Goal: Task Accomplishment & Management: Use online tool/utility

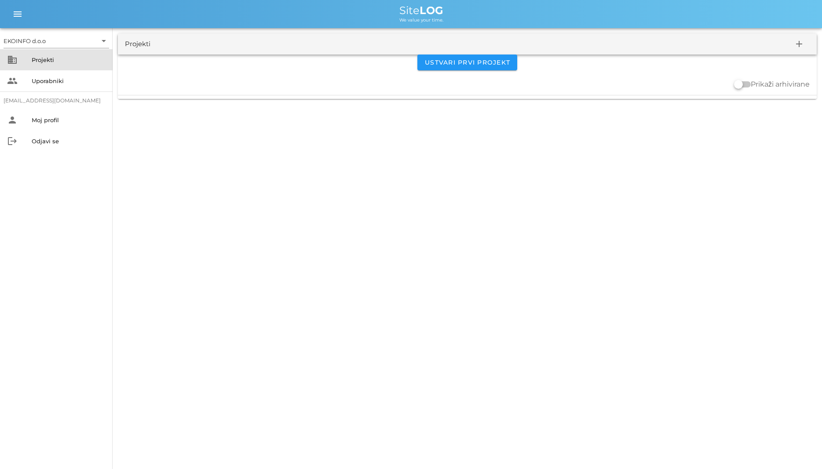
click at [66, 61] on div "Projekti" at bounding box center [69, 59] width 74 height 7
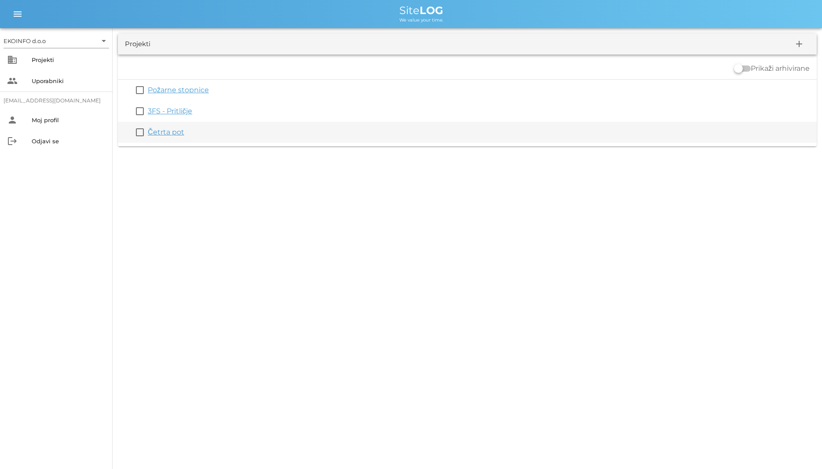
click at [171, 135] on link "Četrta pot" at bounding box center [166, 132] width 36 height 8
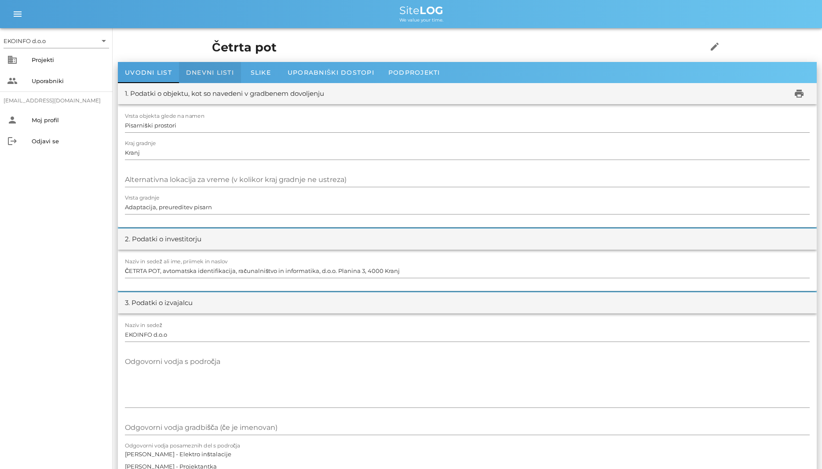
click at [202, 68] on div "Dnevni listi" at bounding box center [210, 72] width 62 height 21
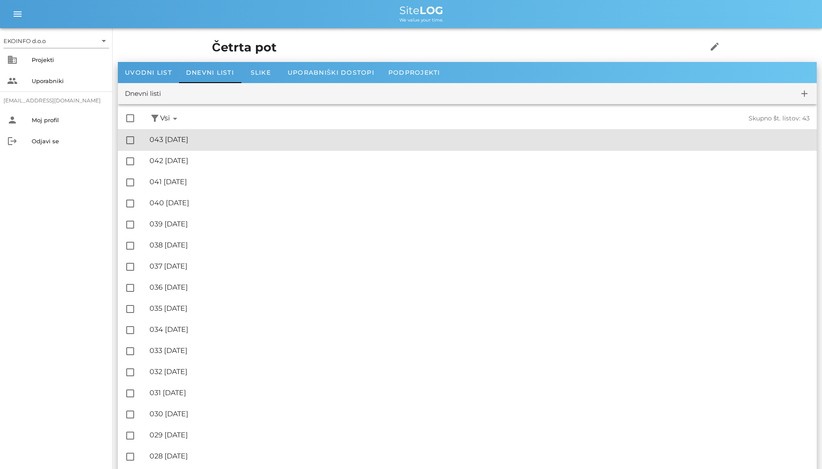
click at [206, 146] on div "🔏 043 [DATE] ✓ Podpisal: Nadzornik ✓ Podpisal: Sestavljalec ✓ Podpisal: Odgovor…" at bounding box center [480, 140] width 660 height 20
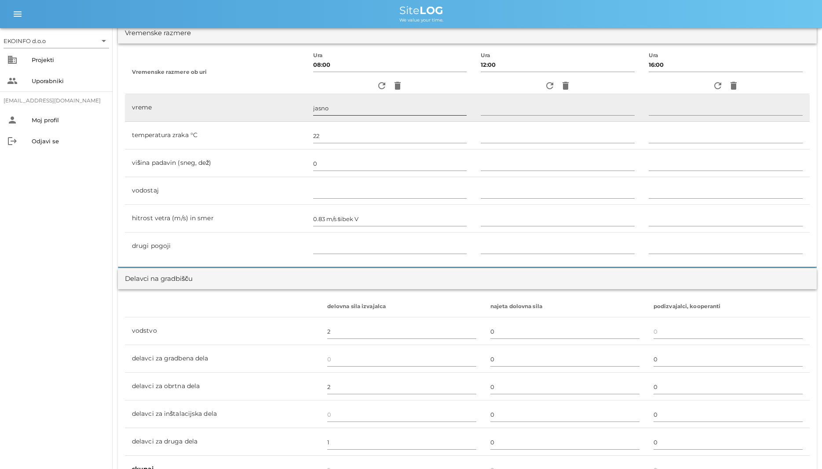
scroll to position [224, 0]
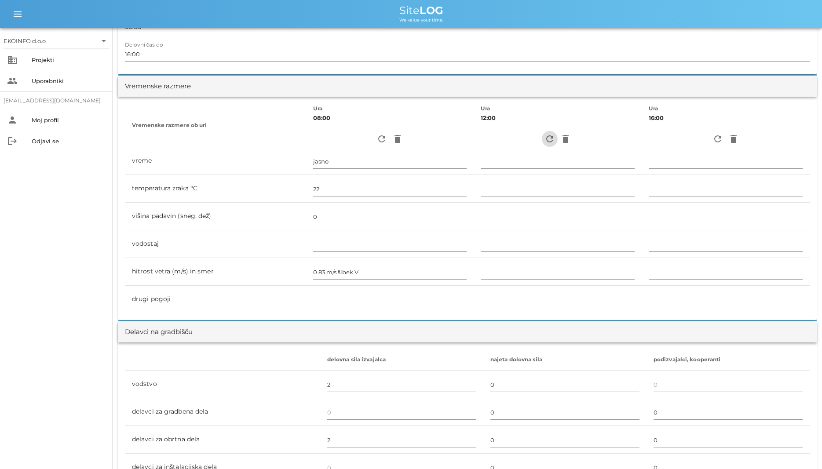
click at [544, 137] on icon "refresh" at bounding box center [549, 139] width 11 height 11
type input "jasno"
type input "29"
type input "0"
type input "1.39 m/s šibek V"
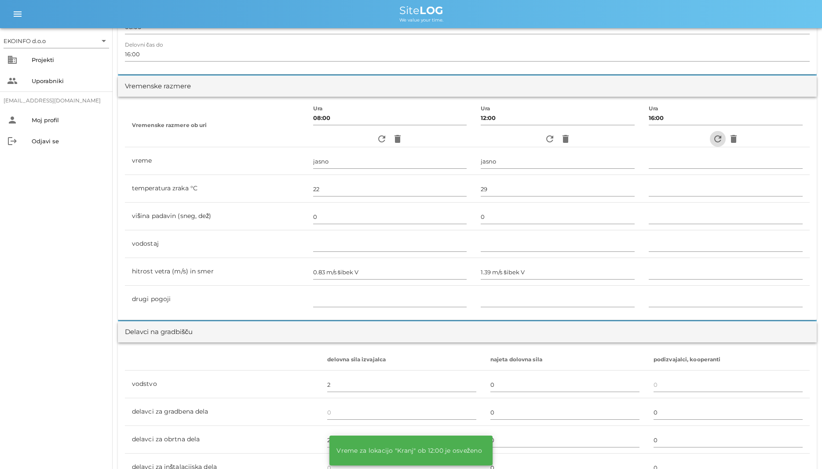
click at [717, 138] on icon "refresh" at bounding box center [717, 139] width 11 height 11
type input "jasno"
type input "30"
type input "0"
type input "2.22 m/s šibek V"
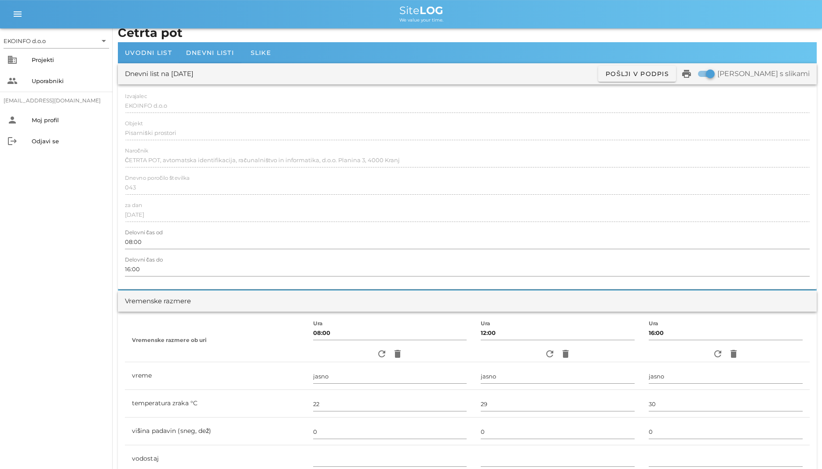
scroll to position [0, 0]
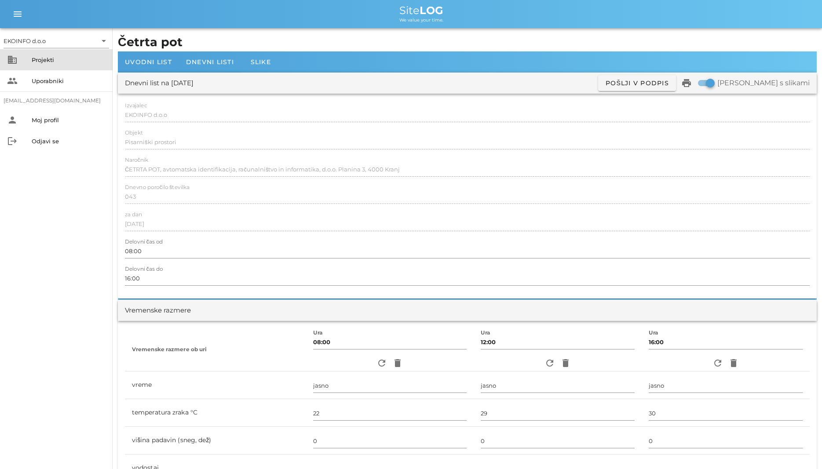
click at [46, 64] on div "Projekti" at bounding box center [69, 60] width 74 height 14
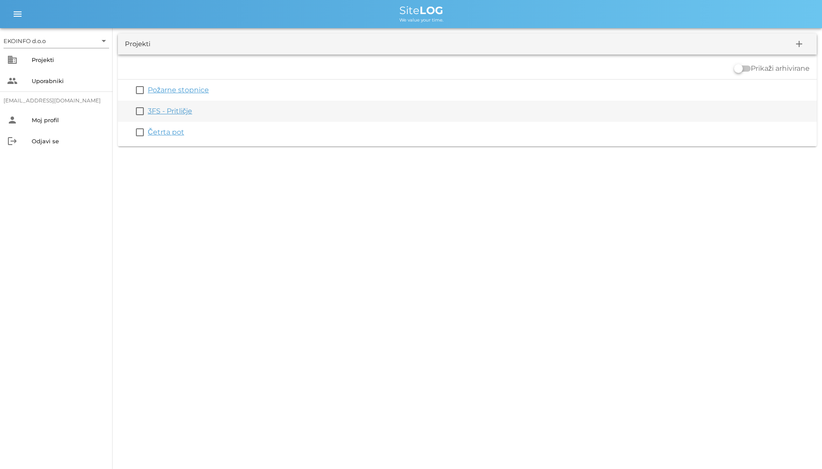
click at [171, 111] on link "3FS - Pritličje" at bounding box center [170, 111] width 44 height 8
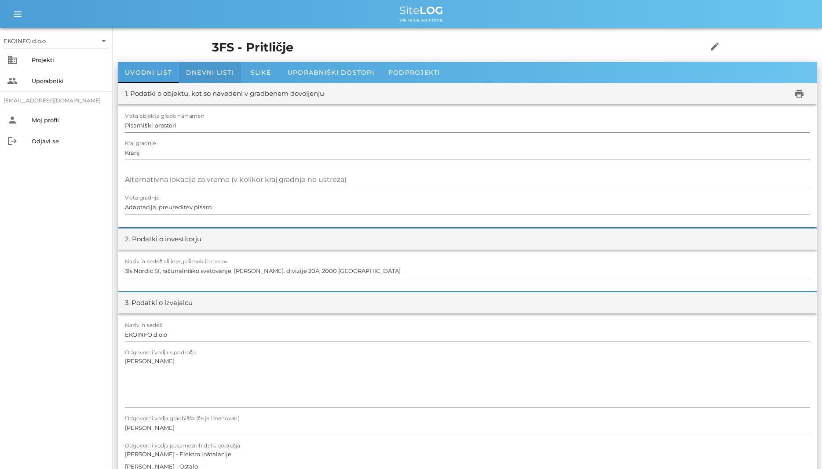
click at [204, 83] on div "Dnevni listi" at bounding box center [210, 72] width 62 height 21
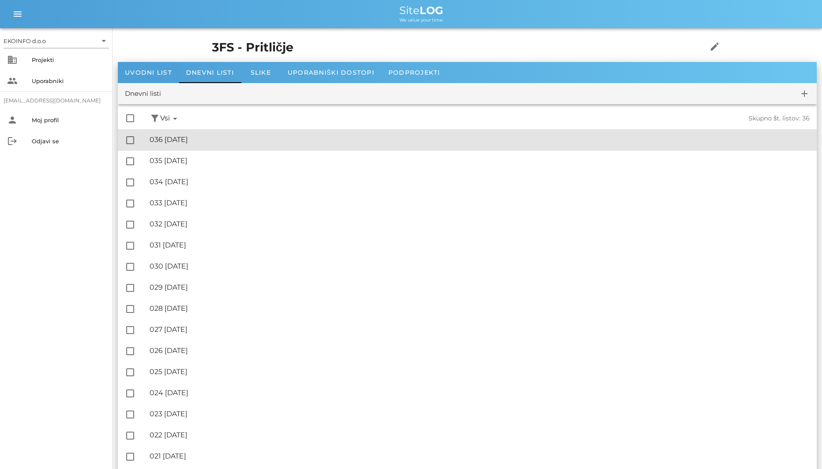
click at [207, 133] on div "🔏 036 [DATE] ✓ Podpisal: Nadzornik ✓ Podpisal: Sestavljalec ✓ Podpisal: Odgovor…" at bounding box center [480, 140] width 660 height 20
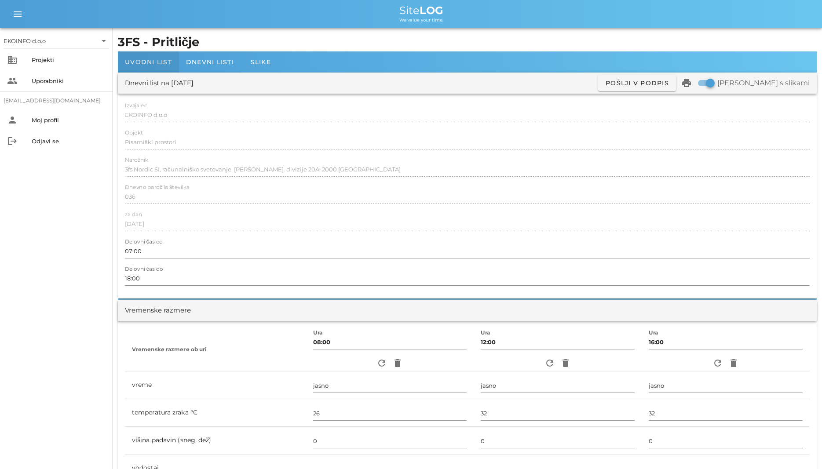
click at [133, 58] on span "Uvodni list" at bounding box center [148, 62] width 47 height 8
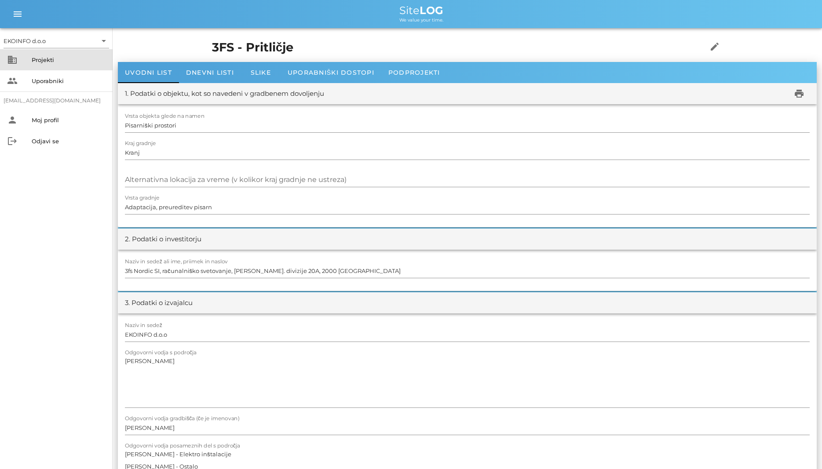
click at [44, 51] on div "business Projekti" at bounding box center [56, 59] width 113 height 21
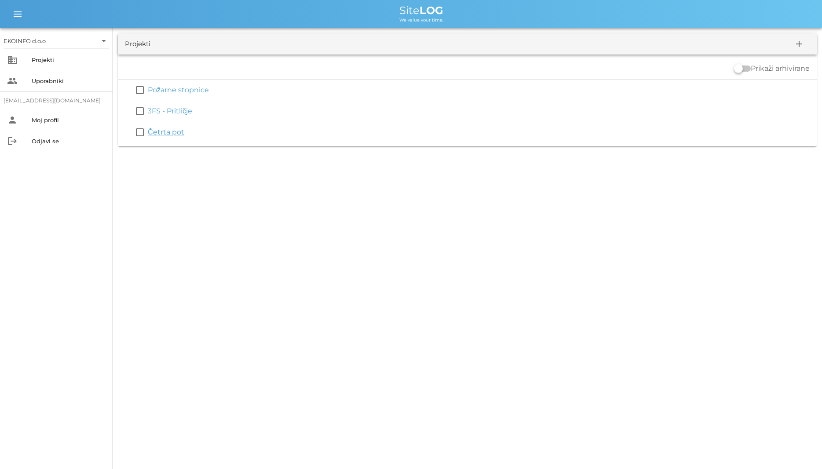
click at [521, 443] on div "EKOINFO d.o.o arrow_drop_down business Projekti people Uporabniki [EMAIL_ADDRES…" at bounding box center [411, 234] width 822 height 469
click at [462, 401] on div "EKOINFO d.o.o arrow_drop_down business Projekti people Uporabniki [EMAIL_ADDRES…" at bounding box center [411, 234] width 822 height 469
click at [60, 74] on div "Uporabniki" at bounding box center [69, 81] width 74 height 14
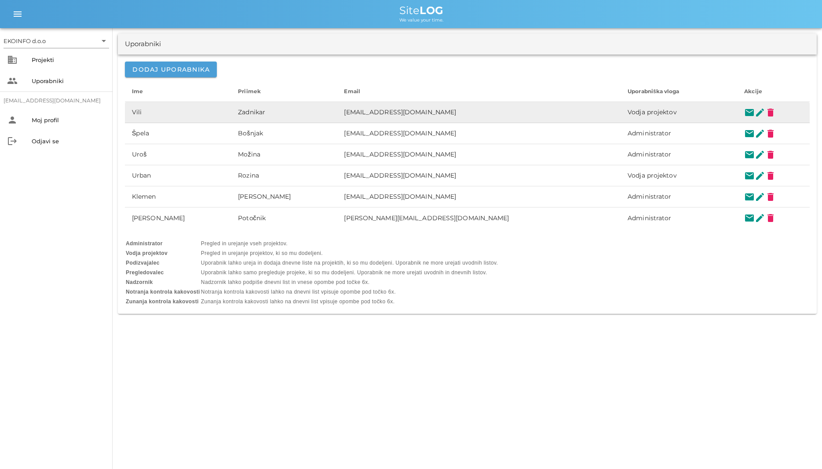
click at [180, 109] on td "Vili" at bounding box center [178, 112] width 106 height 21
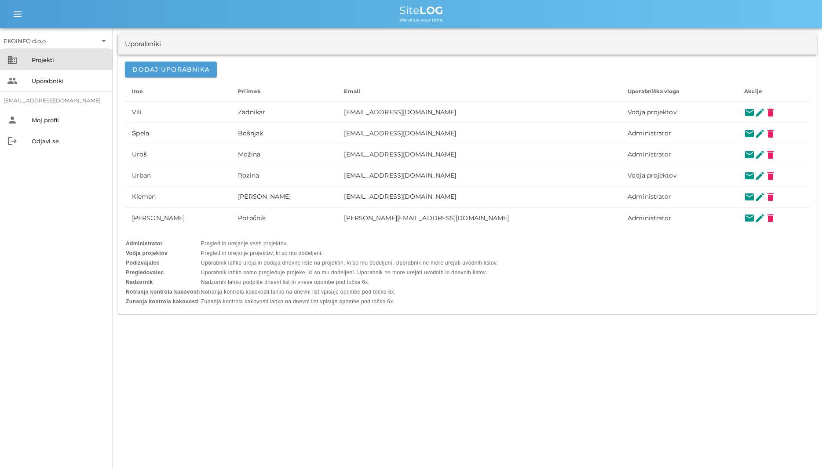
click at [35, 52] on div "business Projekti" at bounding box center [56, 59] width 113 height 21
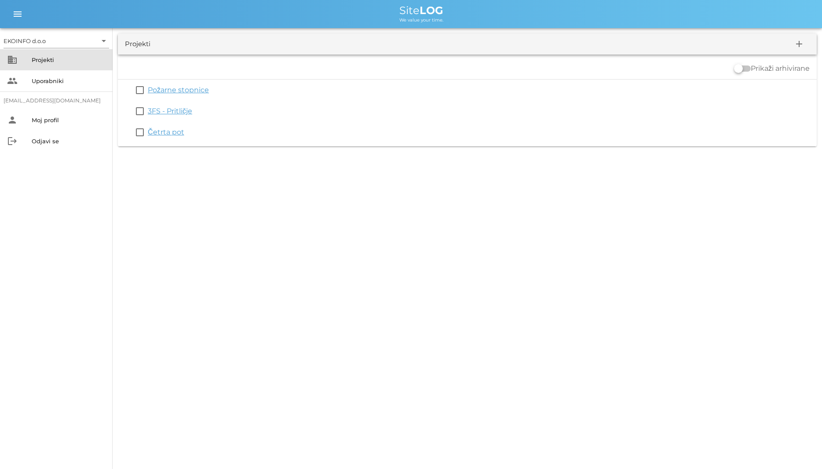
click at [35, 52] on div "business Projekti" at bounding box center [56, 59] width 113 height 21
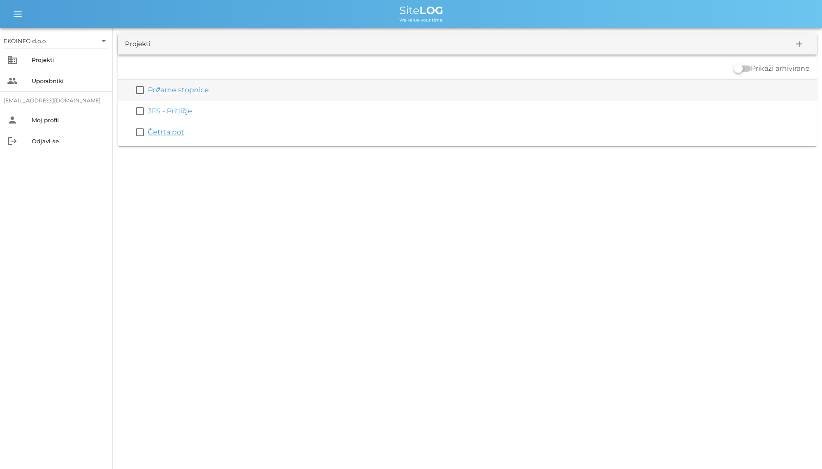
click at [176, 91] on link "Požarne stopnice" at bounding box center [178, 90] width 61 height 8
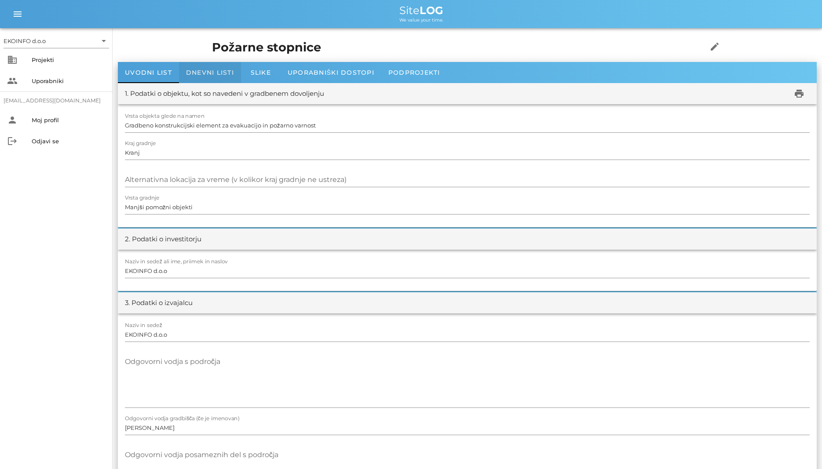
click at [215, 69] on span "Dnevni listi" at bounding box center [210, 73] width 48 height 8
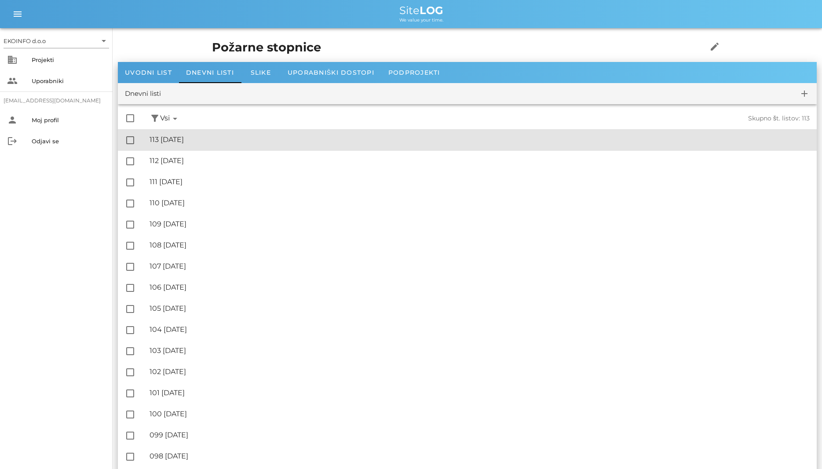
click at [203, 137] on div "🔏 113 [DATE]" at bounding box center [480, 139] width 660 height 8
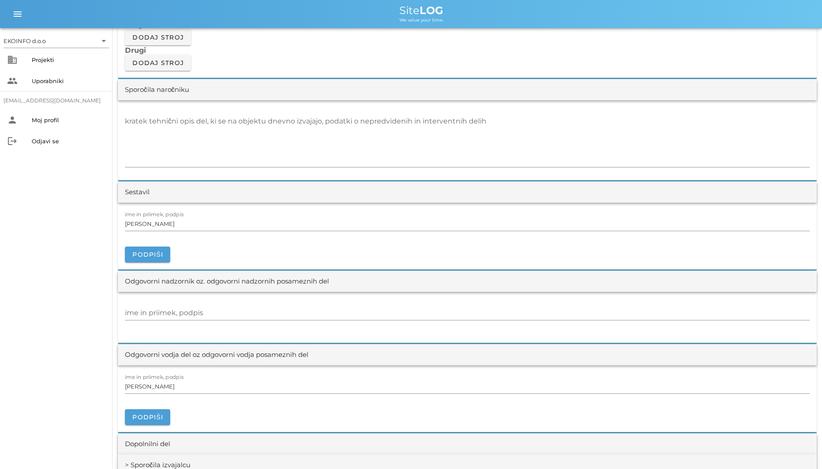
scroll to position [807, 0]
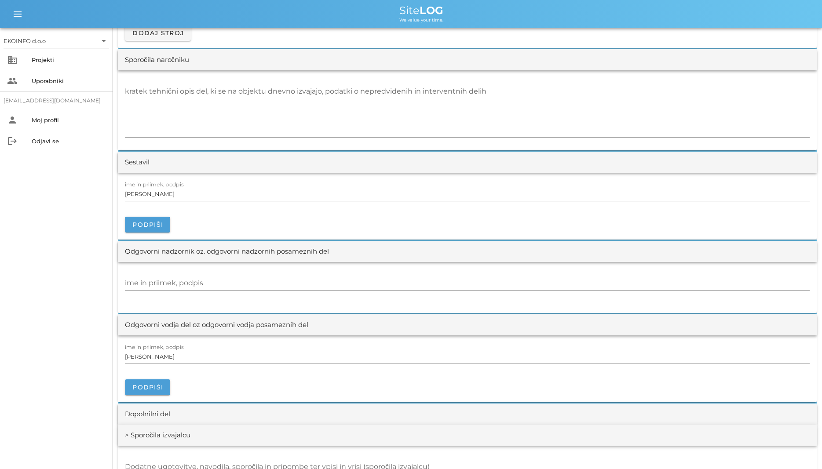
click at [281, 191] on input "[PERSON_NAME]" at bounding box center [467, 194] width 685 height 14
click at [325, 110] on textarea "kratek tehnični opis del, ki se na objektu dnevno izvajajo, podatki o nepredvid…" at bounding box center [467, 110] width 685 height 53
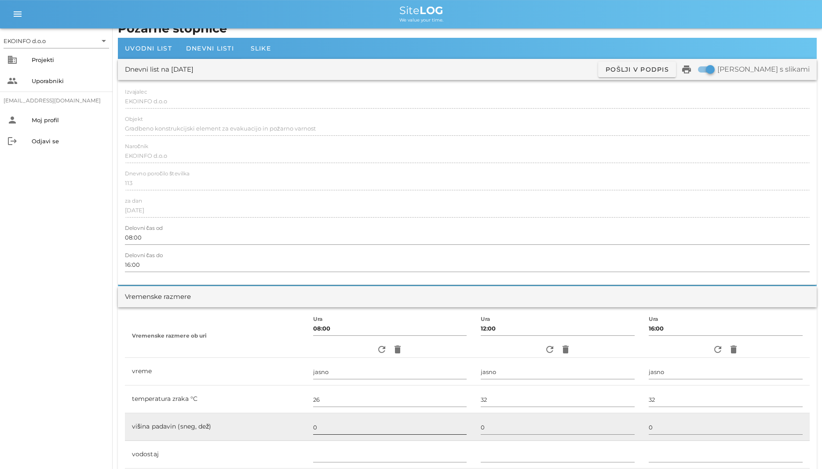
scroll to position [0, 0]
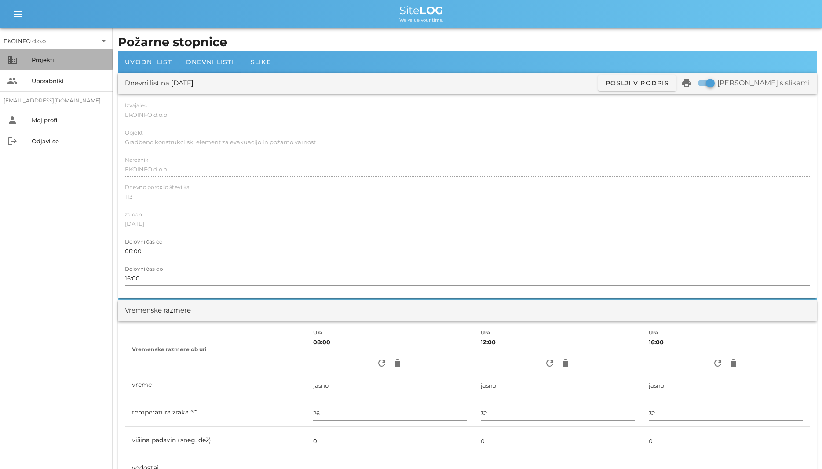
click at [79, 64] on div "Projekti" at bounding box center [69, 60] width 74 height 14
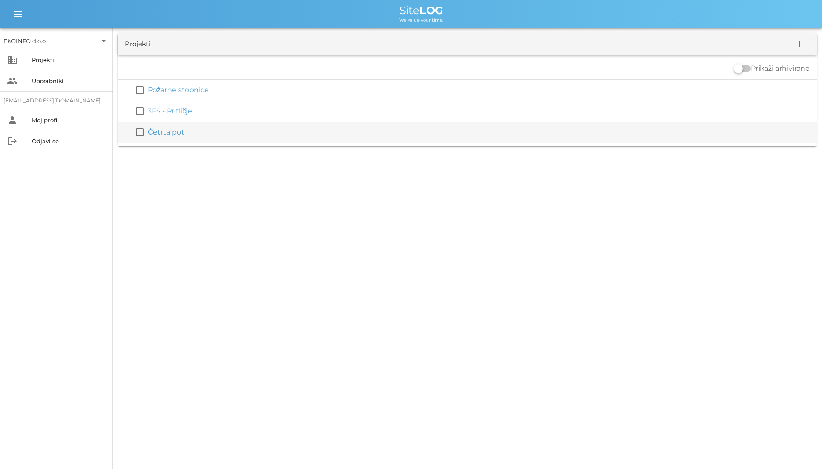
click at [170, 131] on link "Četrta pot" at bounding box center [166, 132] width 36 height 8
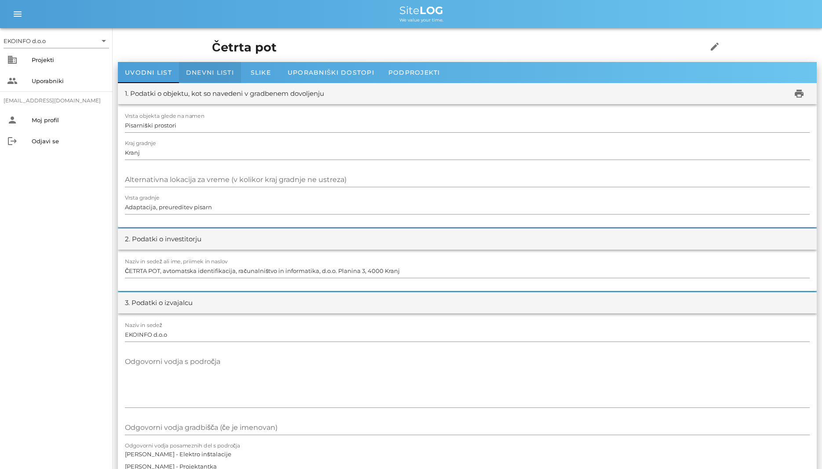
click at [208, 71] on span "Dnevni listi" at bounding box center [210, 73] width 48 height 8
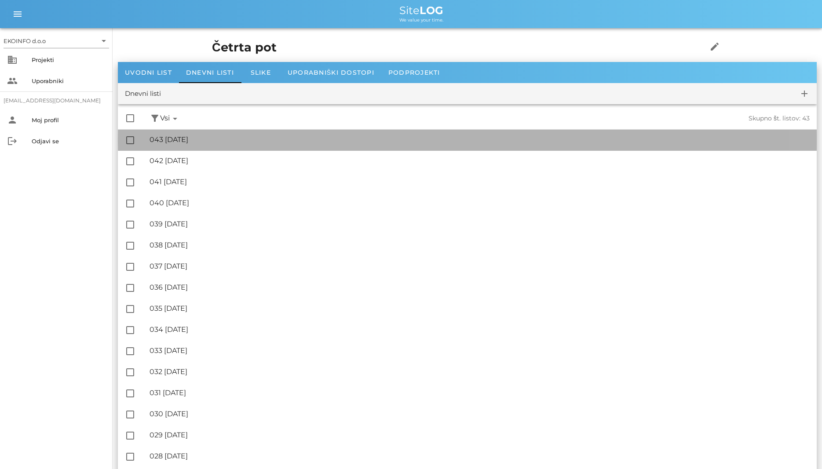
click at [240, 141] on div "🔏 043 [DATE]" at bounding box center [480, 139] width 660 height 8
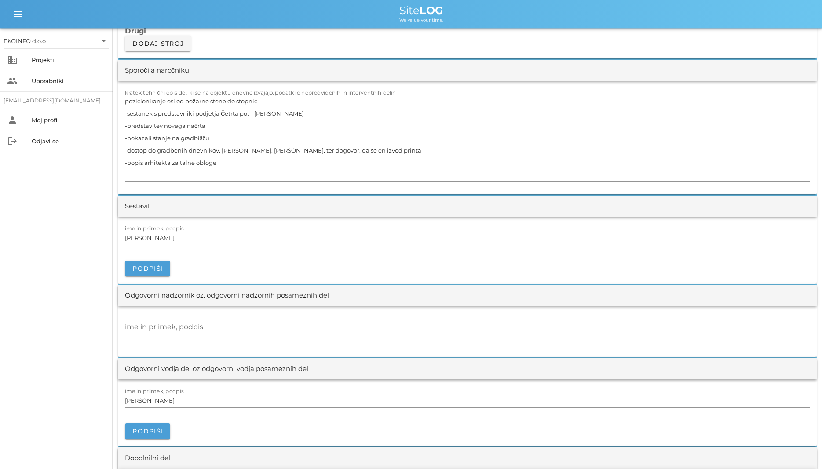
scroll to position [807, 0]
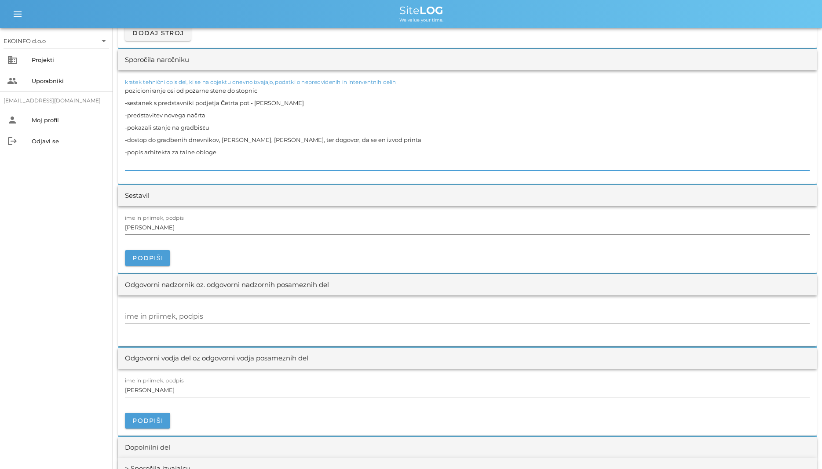
click at [126, 91] on textarea "pozicioniranje osi od požarne stene do stopnic -sestanek s predstavniki podjetj…" at bounding box center [467, 127] width 685 height 86
type textarea "-pozicioniranje osi od požarne stene do stopnic -sestanek s predstavniki podjet…"
click at [309, 227] on input "[PERSON_NAME]" at bounding box center [467, 227] width 685 height 14
click at [393, 168] on textarea "-pozicioniranje osi od požarne stene do stopnic -sestanek s predstavniki podjet…" at bounding box center [467, 127] width 685 height 86
drag, startPoint x: 214, startPoint y: 129, endPoint x: 98, endPoint y: 113, distance: 117.3
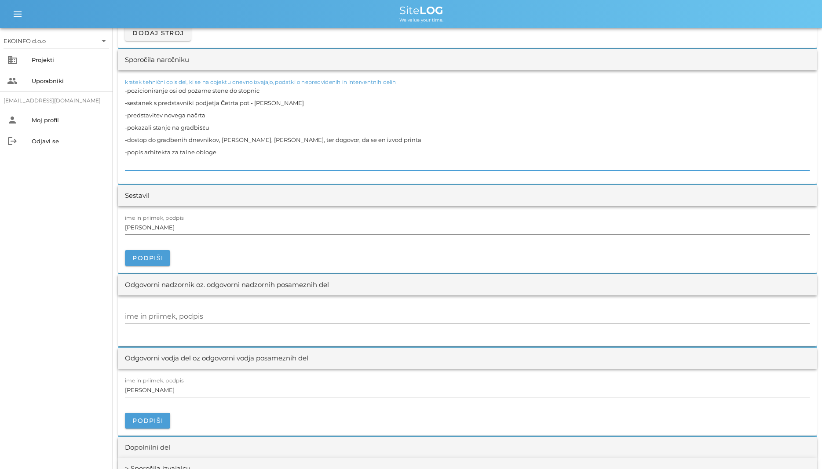
click at [125, 113] on textarea "-pozicioniranje osi od požarne stene do stopnic -sestanek s predstavniki podjet…" at bounding box center [467, 127] width 685 height 86
drag, startPoint x: 409, startPoint y: 144, endPoint x: 74, endPoint y: 109, distance: 336.4
click at [125, 109] on textarea "-pozicioniranje osi od požarne stene do stopnic -sestanek s predstavniki podjet…" at bounding box center [467, 127] width 685 height 86
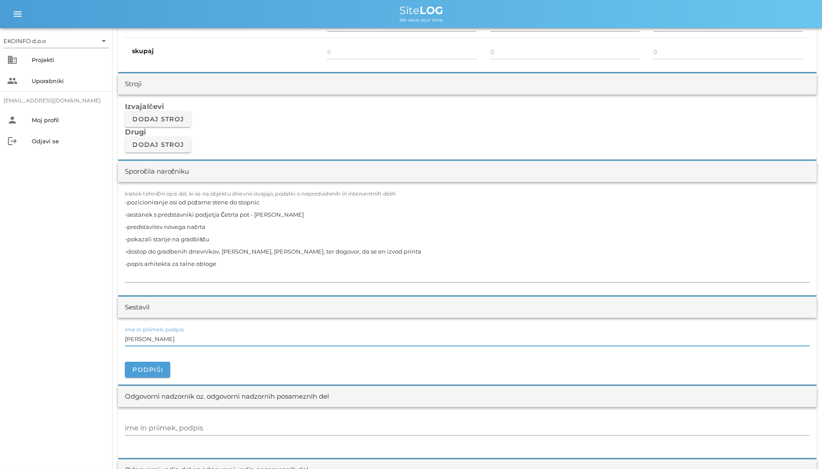
scroll to position [718, 0]
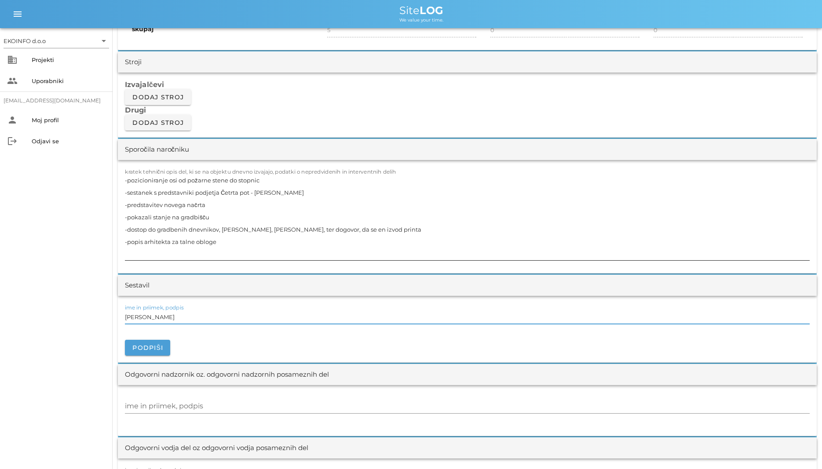
click at [478, 221] on textarea "-pozicioniranje osi od požarne stene do stopnic -sestanek s predstavniki podjet…" at bounding box center [467, 217] width 685 height 86
click at [226, 190] on textarea "-pozicioniranje osi od požarne stene do stopnic -sestanek s predstavniki podjet…" at bounding box center [467, 217] width 685 height 86
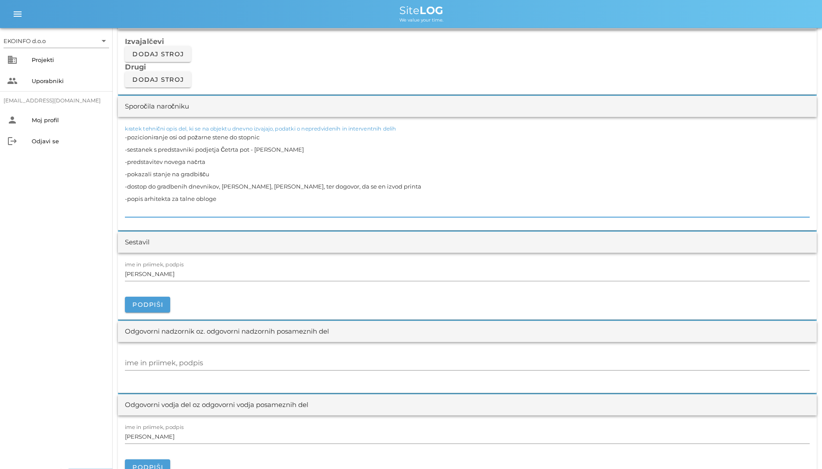
scroll to position [762, 0]
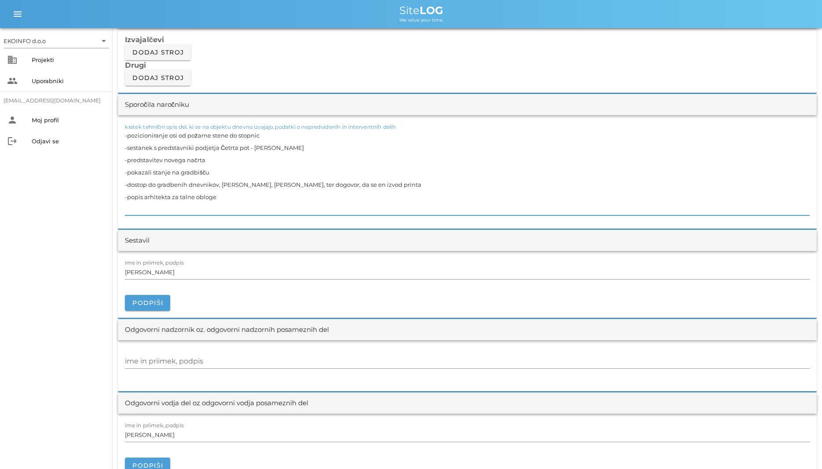
click at [393, 192] on textarea "-pozicioniranje osi od požarne stene do stopnic -sestanek s predstavniki podjet…" at bounding box center [467, 172] width 685 height 86
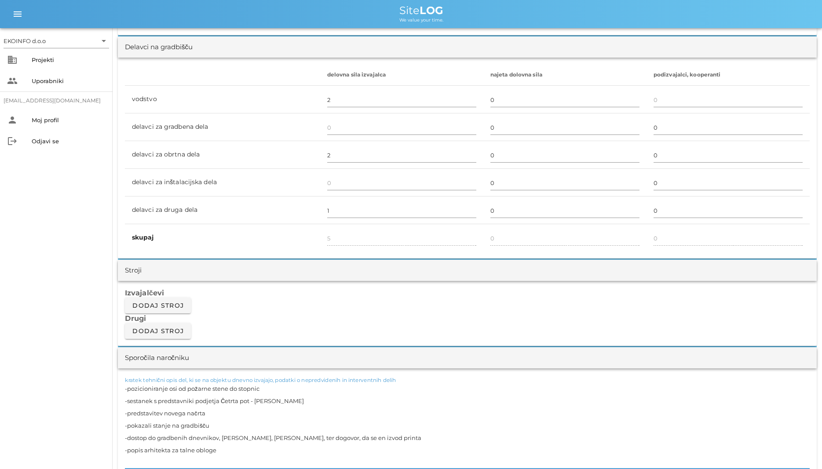
scroll to position [240, 0]
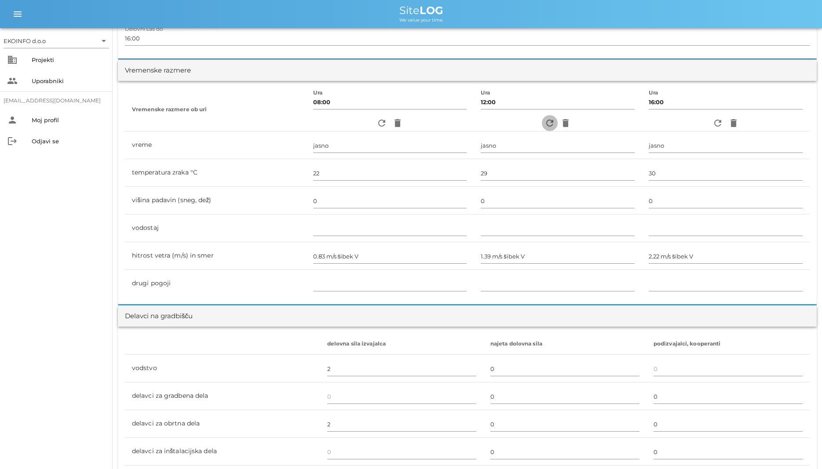
click at [544, 123] on icon "refresh" at bounding box center [549, 123] width 11 height 11
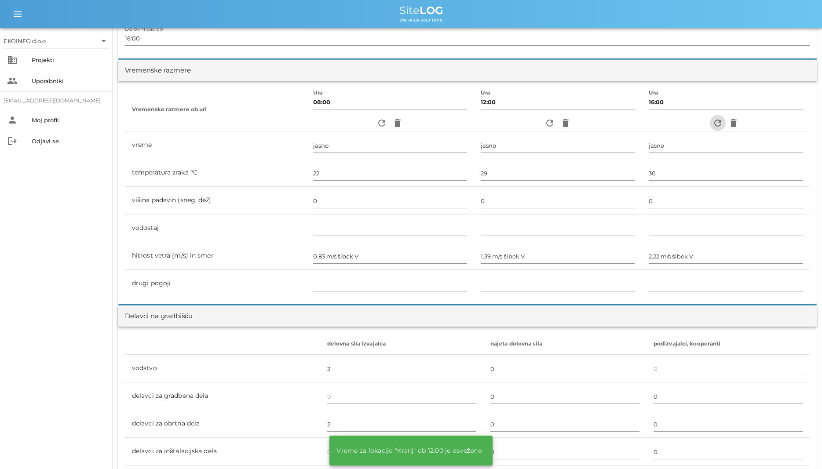
click at [712, 126] on icon "refresh" at bounding box center [717, 123] width 11 height 11
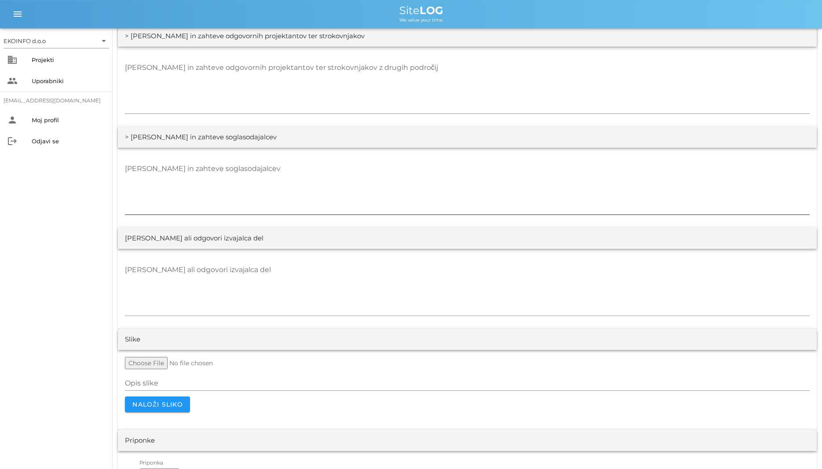
scroll to position [1570, 0]
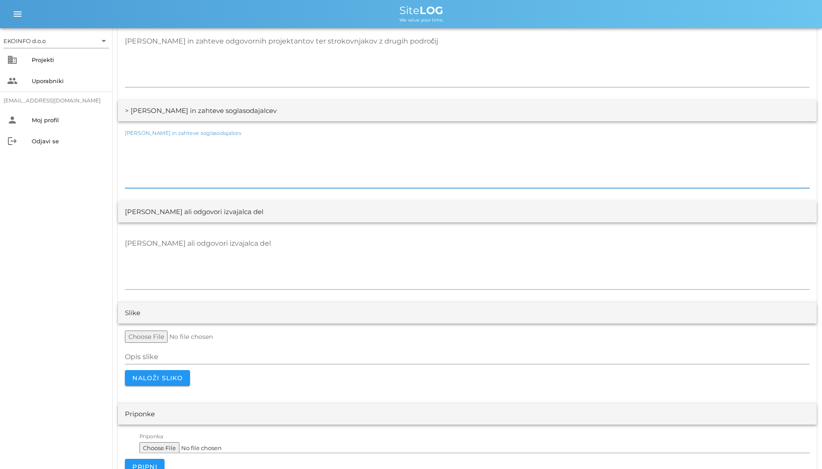
click at [285, 173] on textarea "[PERSON_NAME] in zahteve soglasodajalcev" at bounding box center [467, 161] width 685 height 53
click at [319, 272] on textarea "[PERSON_NAME] ali odgovori izvajalca del" at bounding box center [467, 263] width 685 height 53
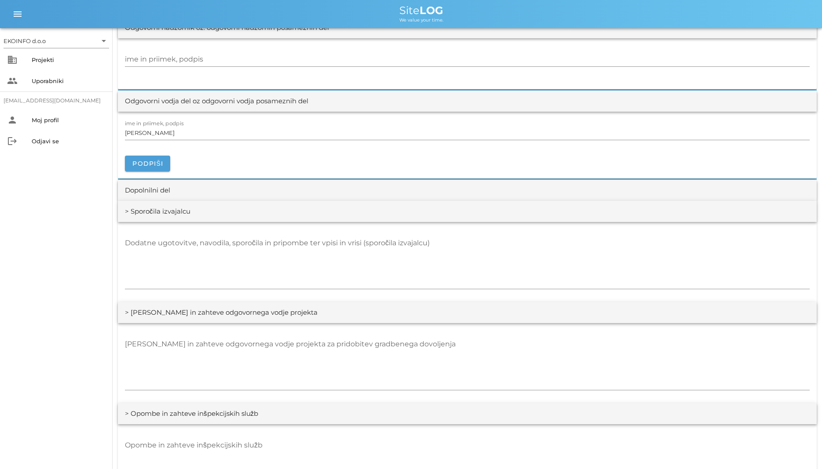
scroll to position [1003, 0]
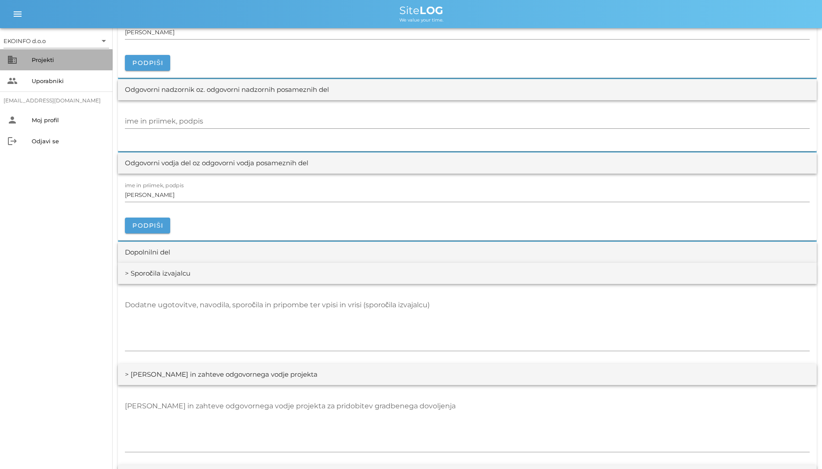
click at [53, 61] on div "Projekti" at bounding box center [69, 59] width 74 height 7
